Goal: Transaction & Acquisition: Book appointment/travel/reservation

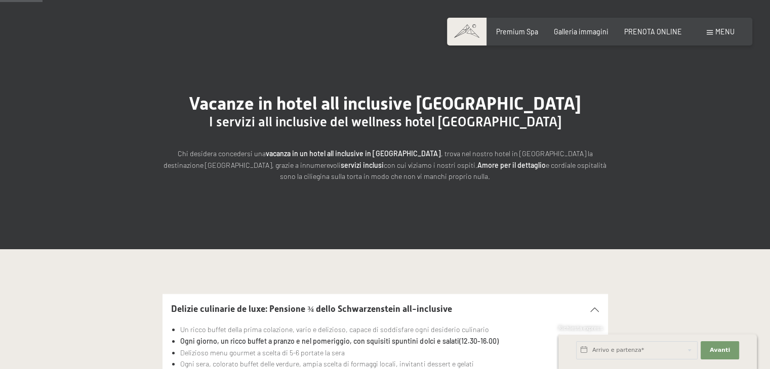
scroll to position [51, 0]
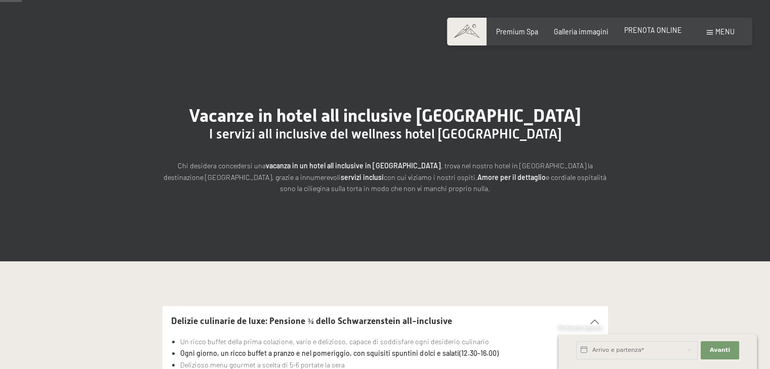
click at [669, 29] on span "PRENOTA ONLINE" at bounding box center [653, 30] width 58 height 9
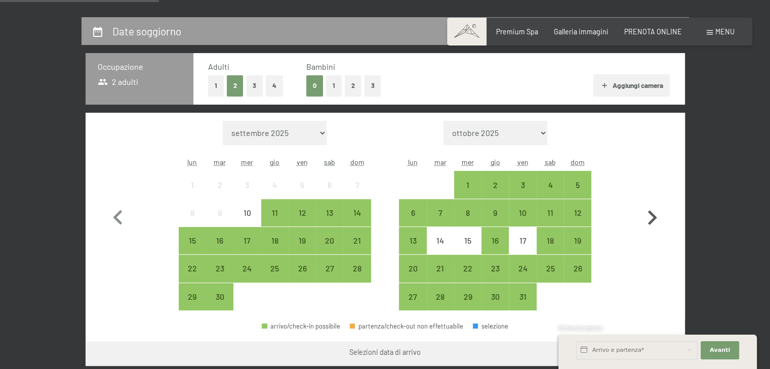
click at [652, 197] on button "button" at bounding box center [651, 216] width 29 height 190
select select "2025-10-01"
select select "2025-11-01"
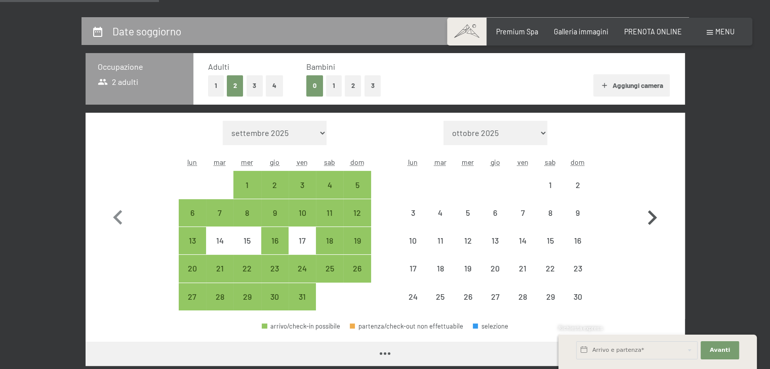
click at [654, 211] on icon "button" at bounding box center [651, 217] width 29 height 29
select select "2025-11-01"
select select "2025-12-01"
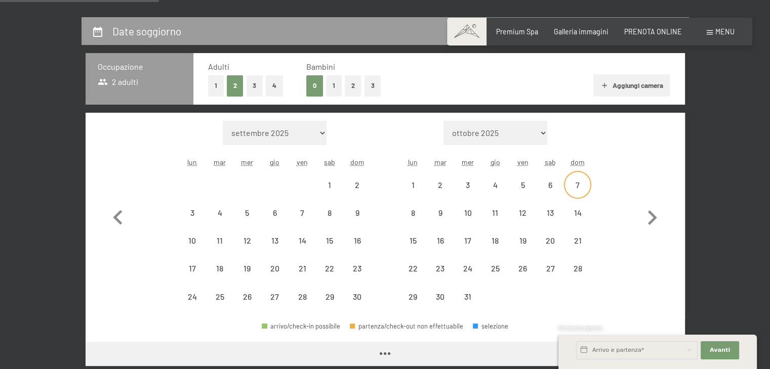
select select "2025-11-01"
select select "2025-12-01"
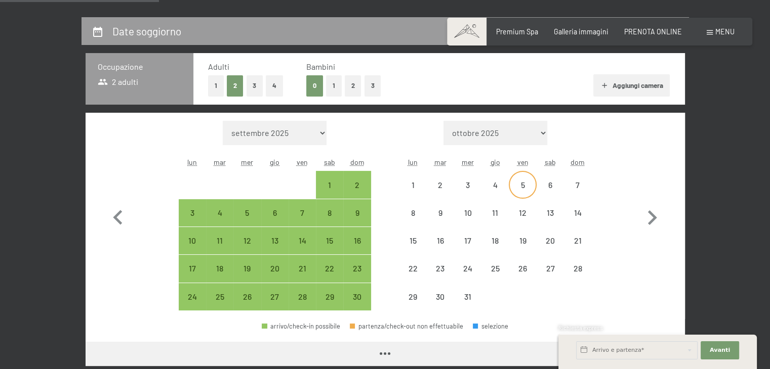
select select "2025-11-01"
select select "2025-12-01"
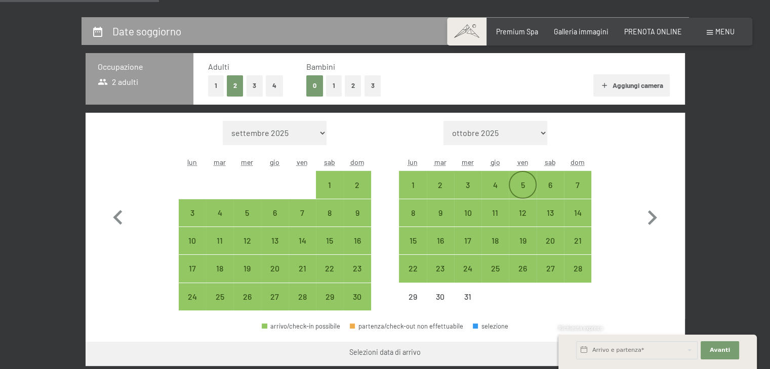
click at [522, 183] on div "5" at bounding box center [522, 193] width 25 height 25
select select "2025-11-01"
select select "2025-12-01"
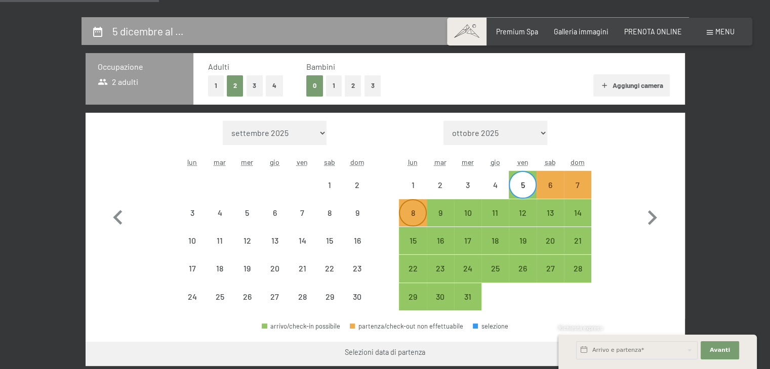
click at [416, 209] on div "8" at bounding box center [412, 221] width 25 height 25
select select "2025-11-01"
select select "2025-12-01"
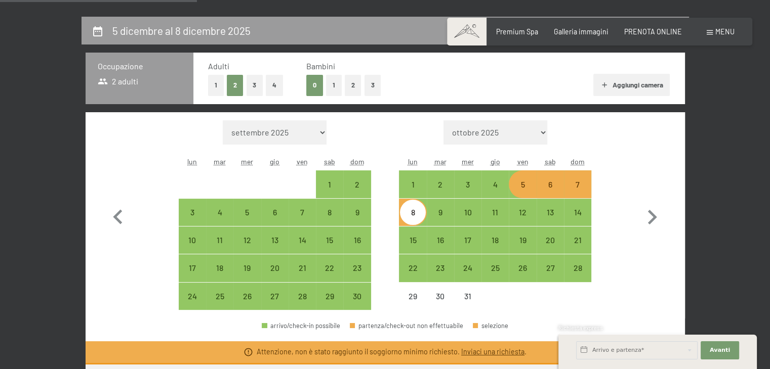
scroll to position [202, 0]
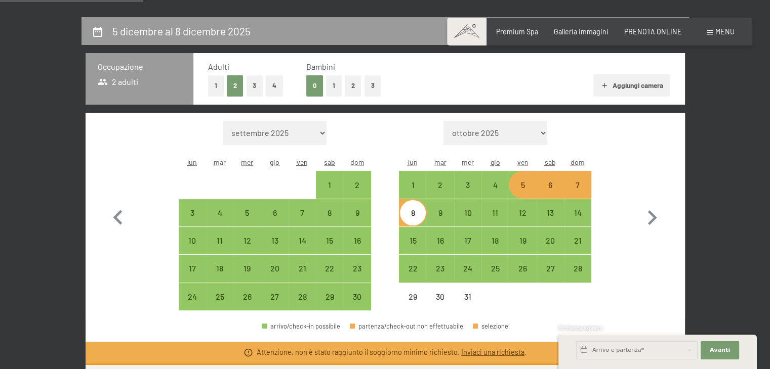
click at [516, 185] on div "5" at bounding box center [522, 193] width 25 height 25
select select "2025-11-01"
select select "2025-12-01"
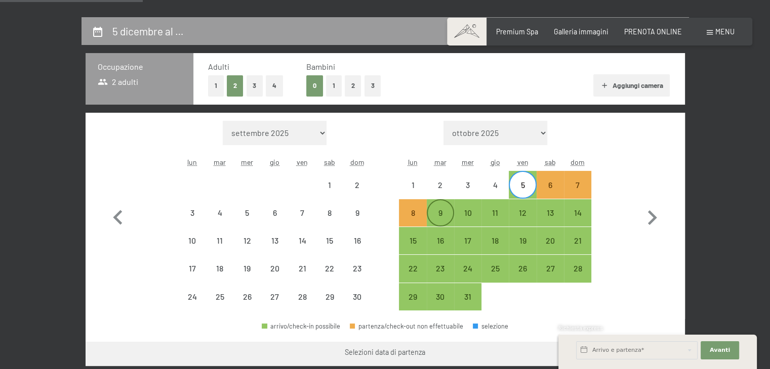
click at [437, 213] on div "9" at bounding box center [440, 221] width 25 height 25
select select "2025-11-01"
select select "2025-12-01"
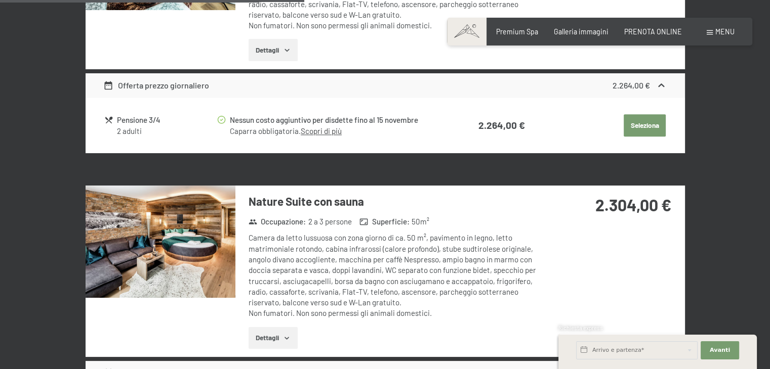
scroll to position [1366, 0]
